Goal: Information Seeking & Learning: Learn about a topic

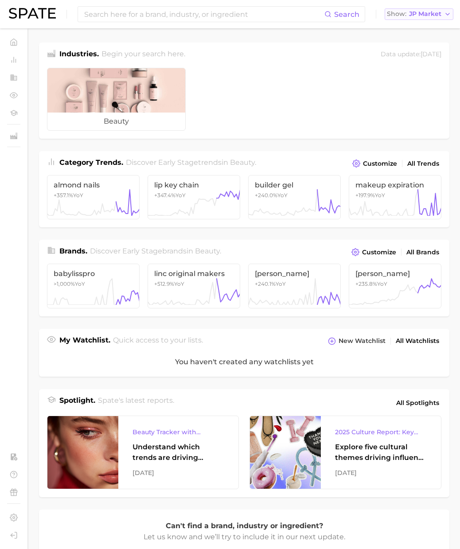
drag, startPoint x: 428, startPoint y: 13, endPoint x: 424, endPoint y: 19, distance: 6.6
click at [428, 13] on span "JP Market" at bounding box center [425, 14] width 32 height 5
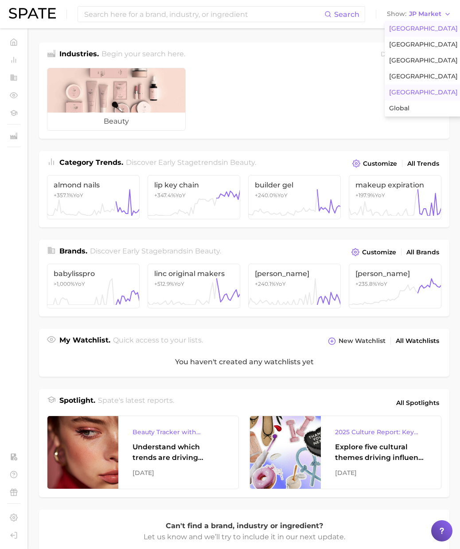
drag, startPoint x: 418, startPoint y: 25, endPoint x: 336, endPoint y: 27, distance: 82.4
click at [418, 25] on span "[GEOGRAPHIC_DATA]" at bounding box center [423, 29] width 69 height 8
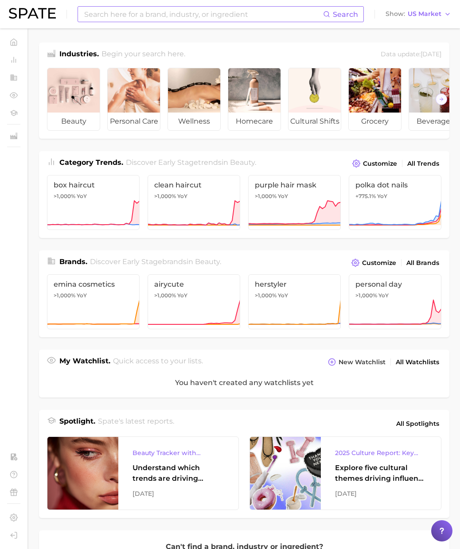
click at [297, 19] on input at bounding box center [203, 14] width 240 height 15
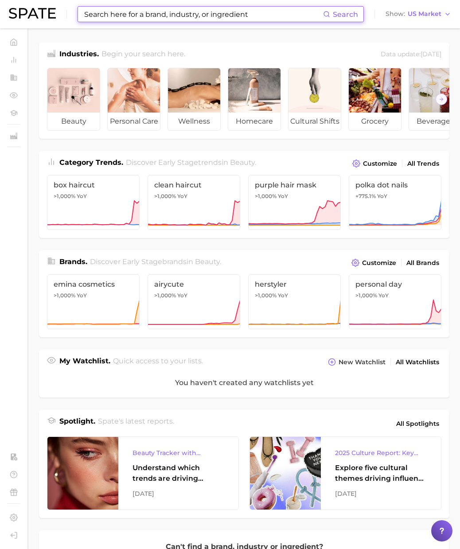
paste input "[MEDICAL_DATA] products"
type input "[MEDICAL_DATA] products"
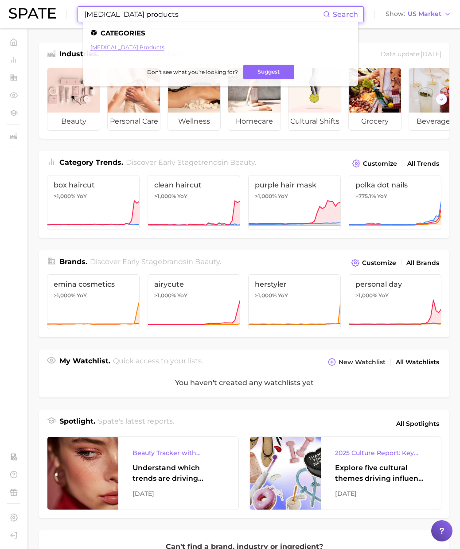
click at [139, 48] on link "[MEDICAL_DATA] products" at bounding box center [127, 47] width 74 height 7
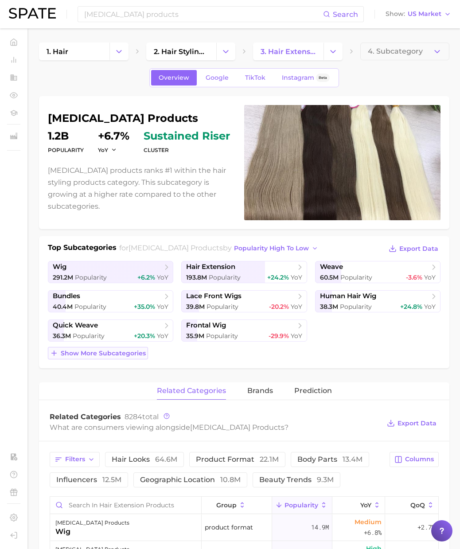
click at [126, 352] on span "Show more subcategories" at bounding box center [103, 353] width 85 height 8
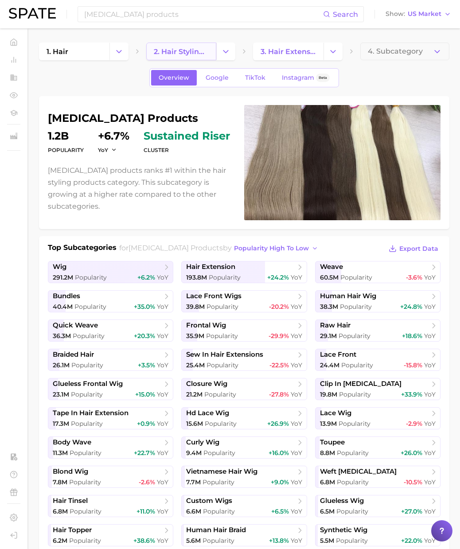
click at [209, 52] on link "2. hair styling products" at bounding box center [181, 52] width 70 height 18
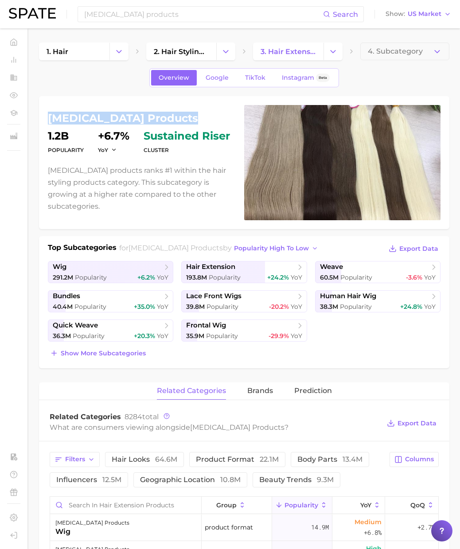
drag, startPoint x: 180, startPoint y: 118, endPoint x: 47, endPoint y: 115, distance: 132.8
click at [47, 115] on div "[MEDICAL_DATA] products Popularity 1.2b YoY +6.7% cluster sustained riser [MEDI…" at bounding box center [244, 162] width 410 height 133
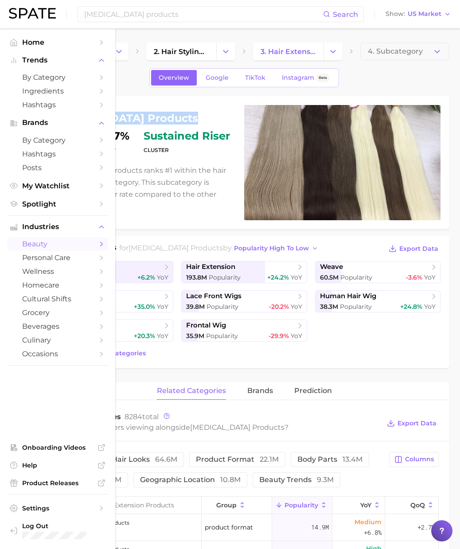
copy h1 "[MEDICAL_DATA] products"
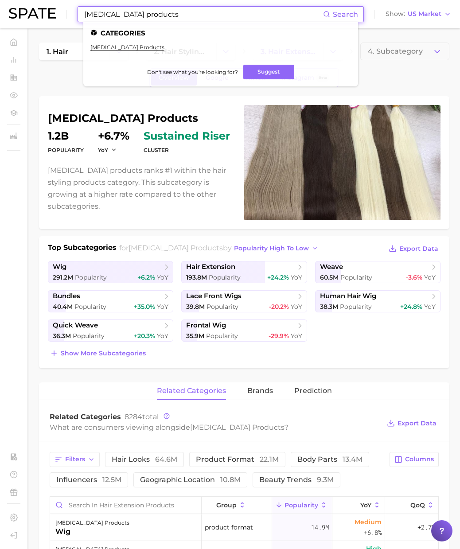
drag, startPoint x: 94, startPoint y: 11, endPoint x: 24, endPoint y: 6, distance: 70.1
click at [24, 6] on div "[MEDICAL_DATA] products Search Categories [MEDICAL_DATA] products Don't see wha…" at bounding box center [230, 14] width 442 height 28
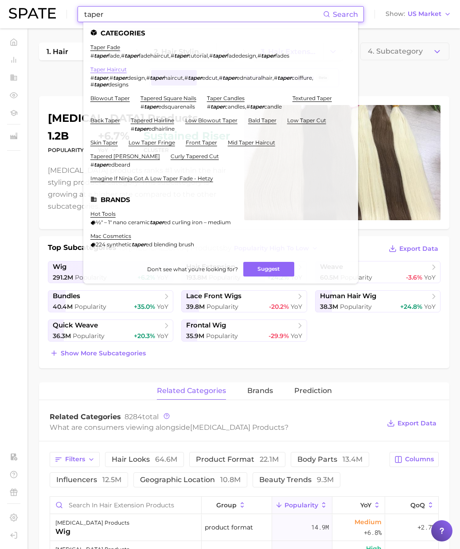
type input "taper"
click at [108, 93] on ul "taper fade # taper fade , # taper fadehaircut , # taper tutorial , # taper fade…" at bounding box center [220, 116] width 260 height 145
click at [111, 97] on link "blowout taper" at bounding box center [109, 98] width 39 height 7
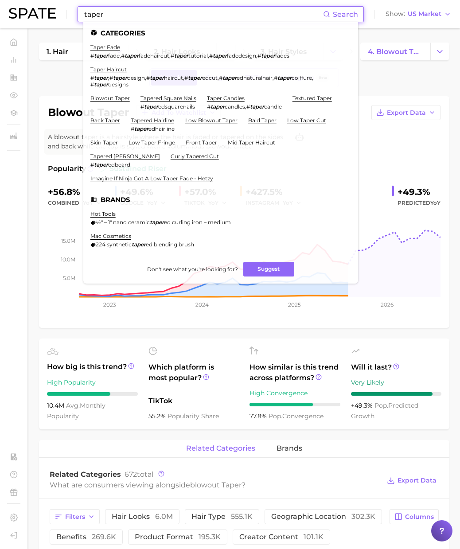
click at [115, 15] on input "taper" at bounding box center [203, 14] width 240 height 15
drag, startPoint x: 84, startPoint y: 13, endPoint x: 50, endPoint y: 9, distance: 33.4
click at [50, 9] on div "taper Search Categories taper fade # taper fade , # taper fadehaircut , # taper…" at bounding box center [230, 14] width 442 height 28
paste input "unbottled"
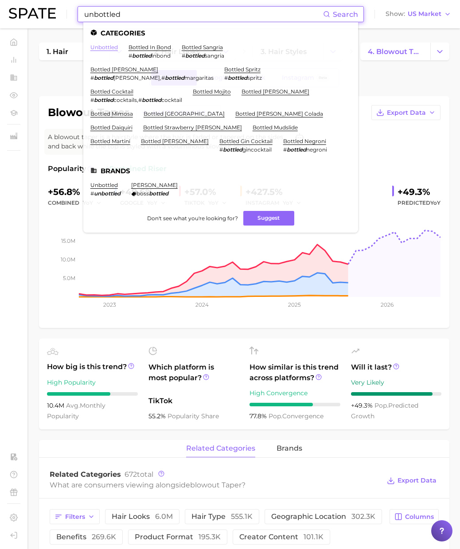
type input "unbottled"
click at [104, 46] on link "unbottled" at bounding box center [103, 47] width 27 height 7
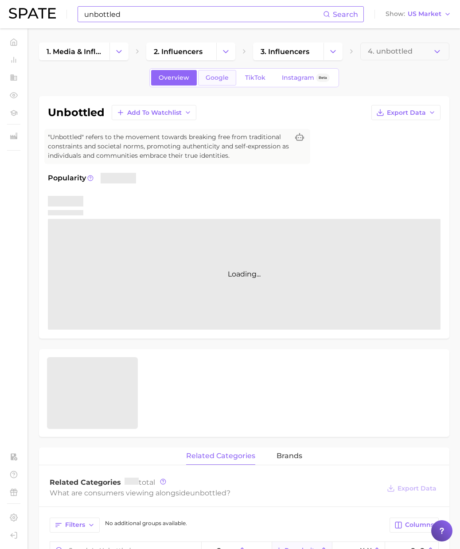
click at [224, 82] on link "Google" at bounding box center [217, 77] width 38 height 15
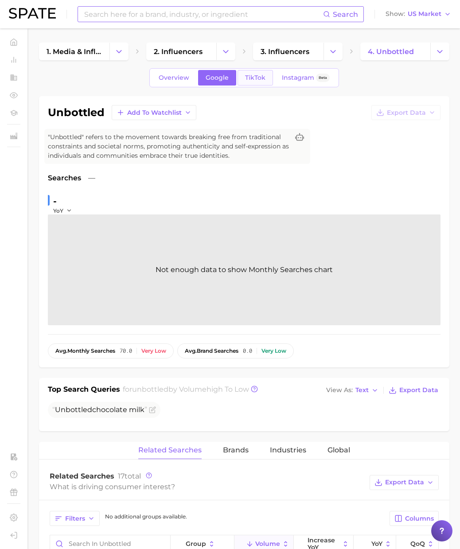
click at [259, 81] on link "TikTok" at bounding box center [254, 77] width 35 height 15
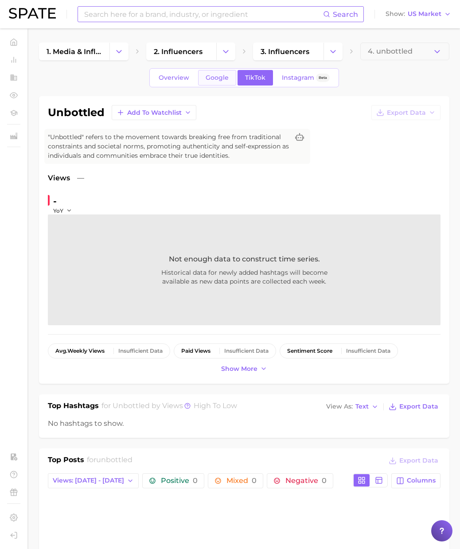
click at [220, 79] on span "Google" at bounding box center [216, 78] width 23 height 8
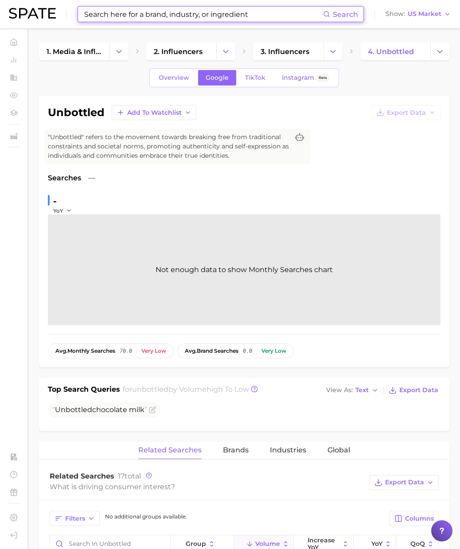
drag, startPoint x: 113, startPoint y: 14, endPoint x: 118, endPoint y: 13, distance: 4.9
click at [113, 14] on input at bounding box center [203, 14] width 240 height 15
paste input "lip mask patch"
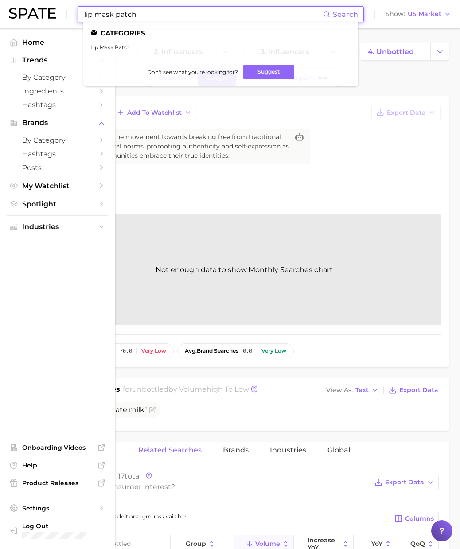
type input "lip mask patch"
